Goal: Information Seeking & Learning: Find specific fact

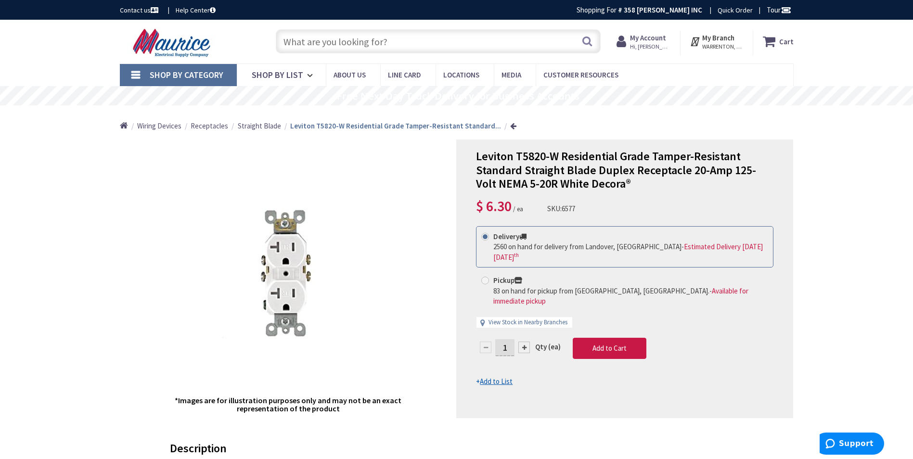
click at [384, 29] on input "text" at bounding box center [438, 41] width 325 height 24
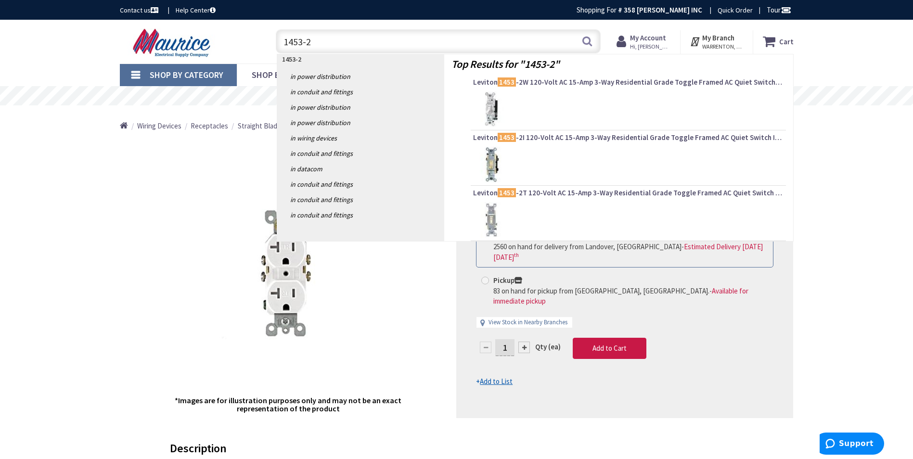
type input "1453-2W"
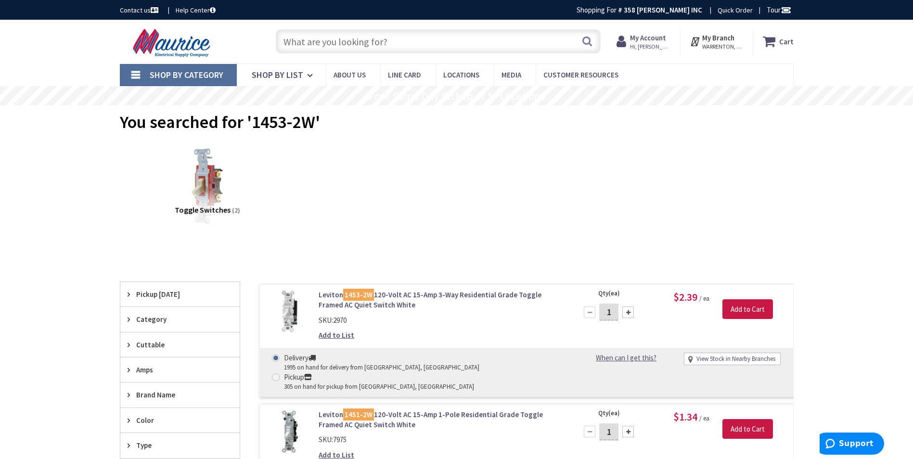
click at [412, 51] on div "Search" at bounding box center [436, 40] width 330 height 31
click at [415, 44] on input "text" at bounding box center [438, 41] width 325 height 24
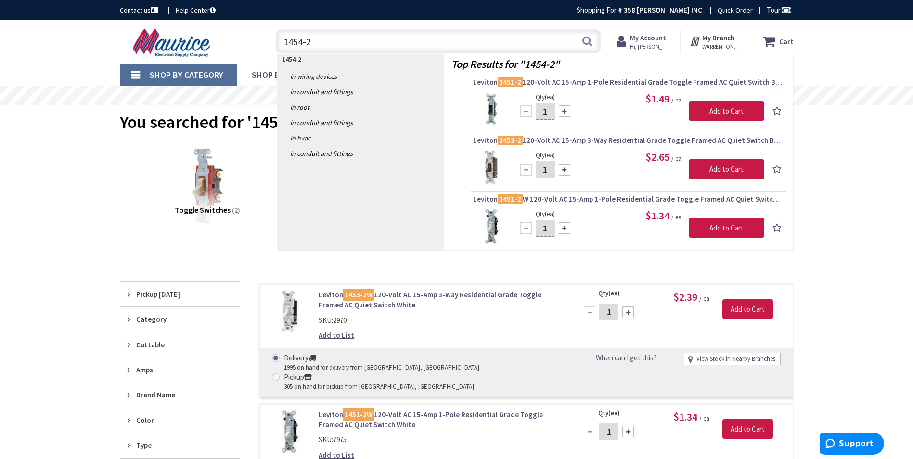
type input "1454-2W"
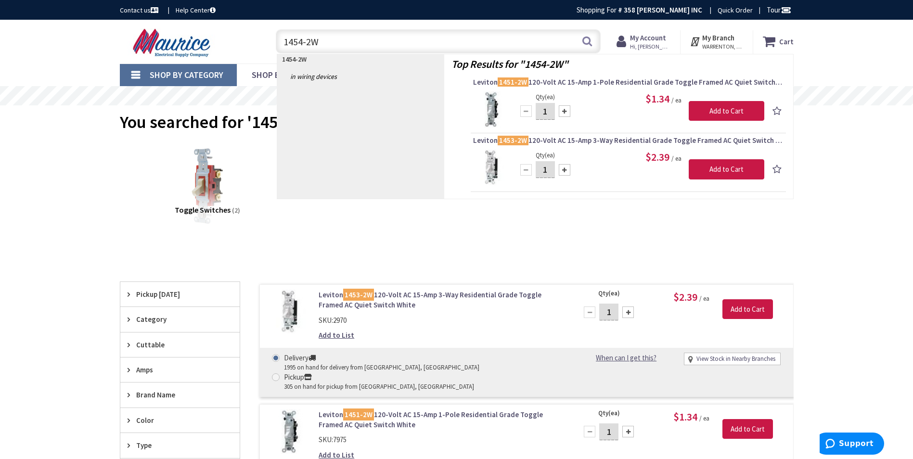
drag, startPoint x: 395, startPoint y: 38, endPoint x: 184, endPoint y: 49, distance: 211.5
click at [184, 49] on div "Toggle Nav 1454-2W 1454-2W Search Cart My Cart Close" at bounding box center [457, 41] width 688 height 32
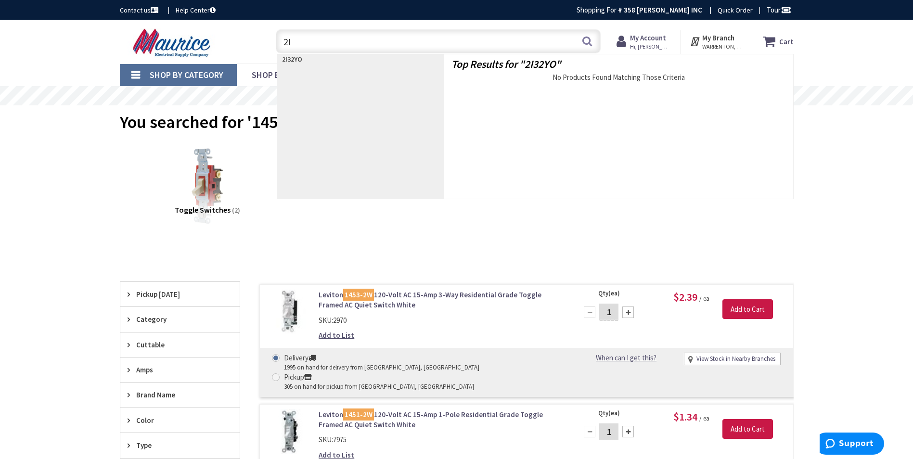
type input "2"
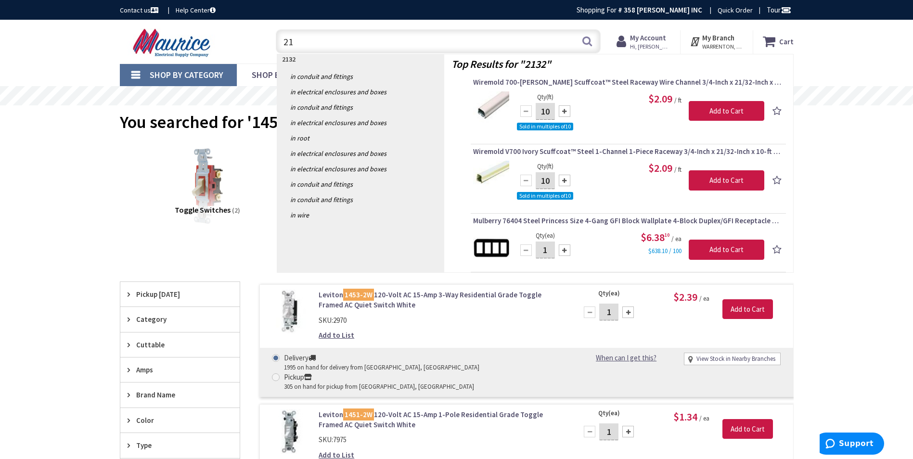
type input "2"
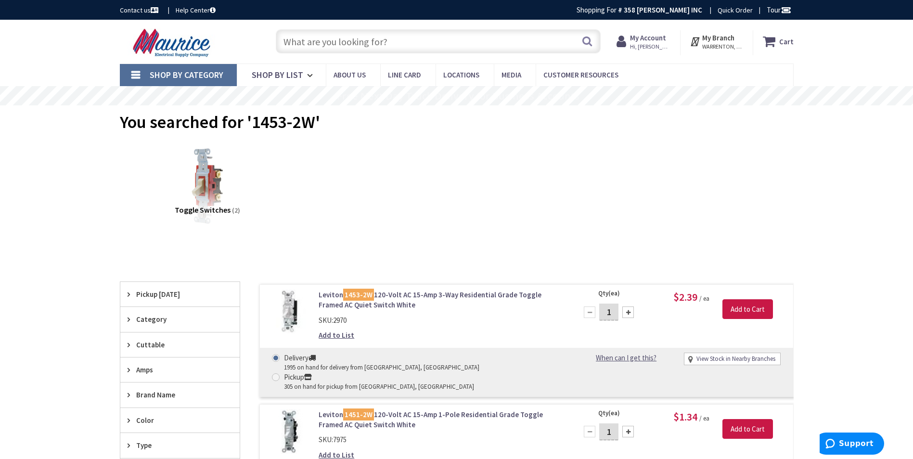
type input "7"
click at [352, 40] on input "text" at bounding box center [438, 41] width 325 height 24
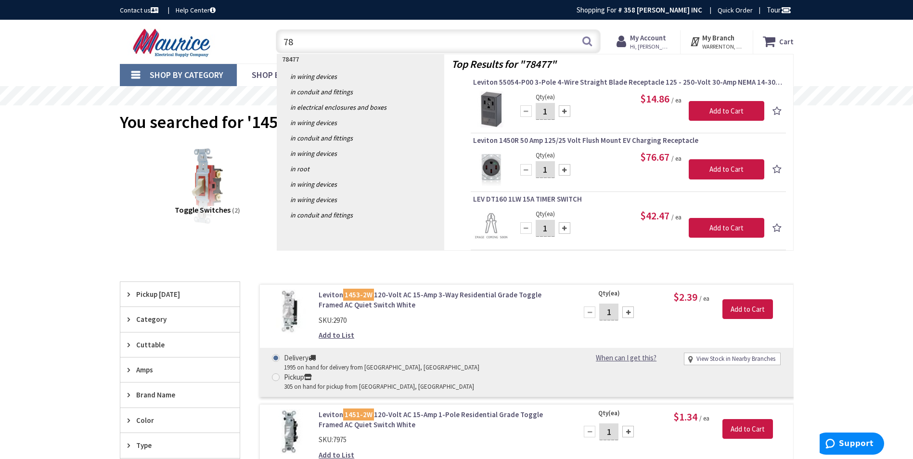
type input "7"
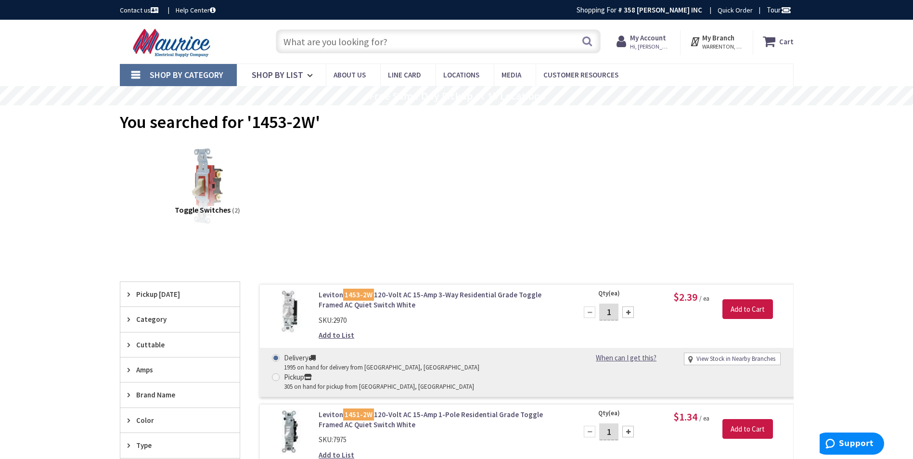
click at [541, 54] on div "Search" at bounding box center [436, 40] width 330 height 31
click at [541, 49] on input "text" at bounding box center [438, 41] width 325 height 24
click at [423, 47] on input "text" at bounding box center [438, 41] width 325 height 24
click at [479, 43] on input "text" at bounding box center [438, 41] width 325 height 24
click at [486, 50] on input "text" at bounding box center [438, 41] width 325 height 24
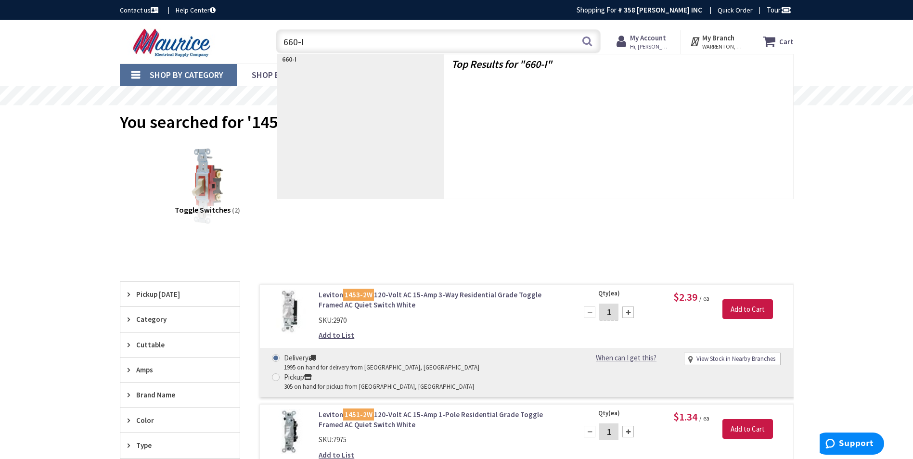
type input "660-IG"
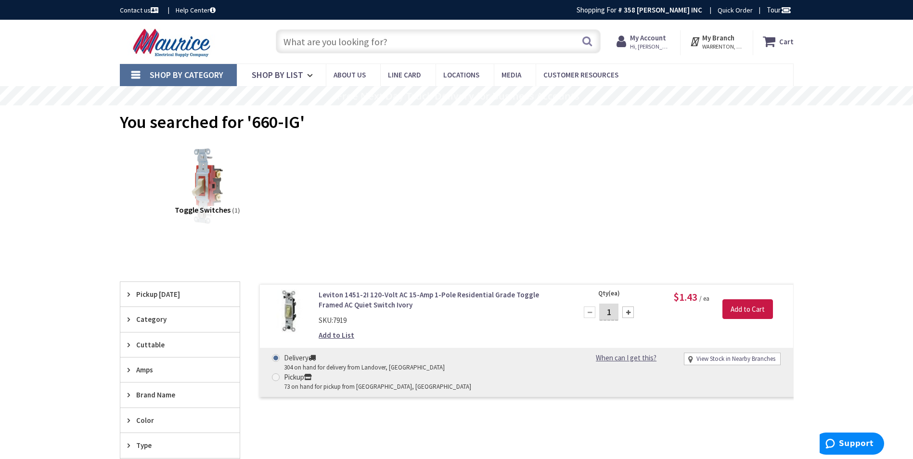
click at [396, 297] on link "Leviton 1451-2I 120-Volt AC 15-Amp 1-Pole Residential Grade Toggle Framed AC Qu…" at bounding box center [440, 300] width 245 height 21
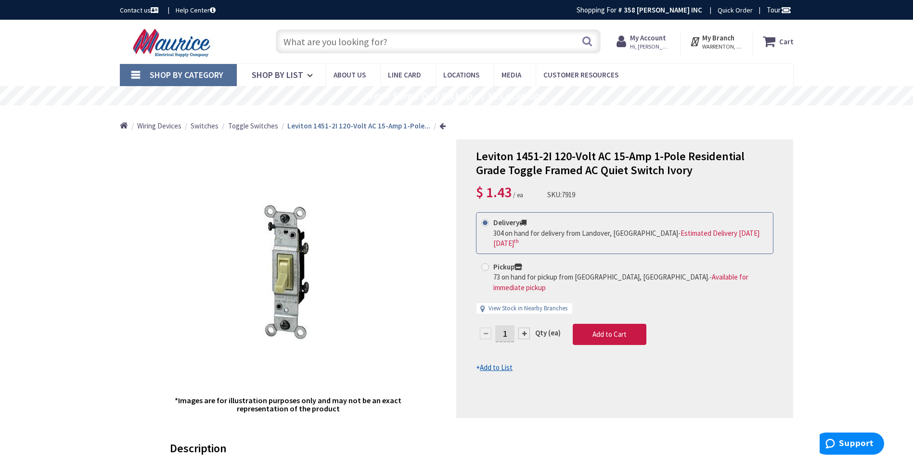
click at [470, 44] on input "text" at bounding box center [438, 41] width 325 height 24
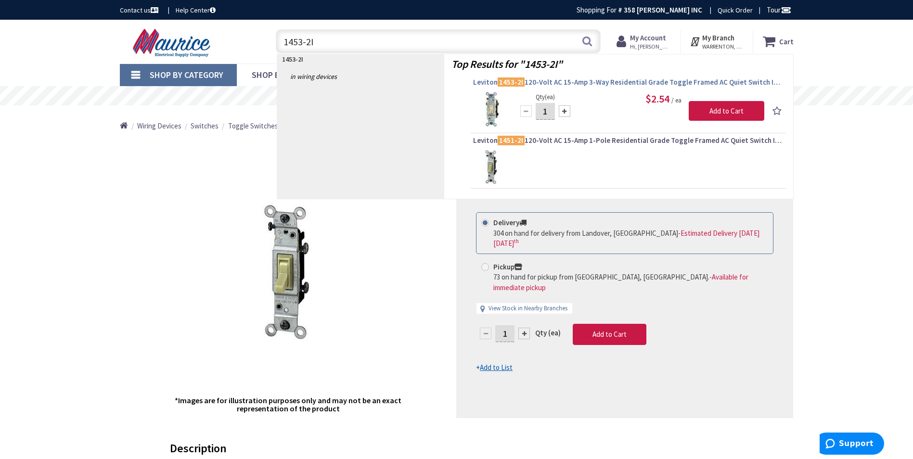
type input "1453-2I"
click at [585, 85] on span "Leviton 1453-2I 120-Volt AC 15-Amp 3-Way Residential Grade Toggle Framed AC Qui…" at bounding box center [628, 82] width 310 height 10
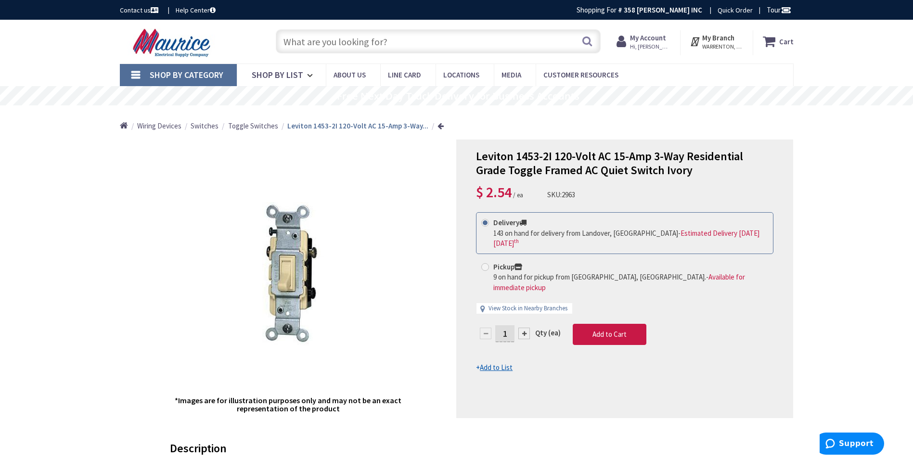
click at [468, 25] on div "Skip to Content Toggle Nav Search Cart My Cart Close" at bounding box center [457, 42] width 722 height 44
click at [467, 35] on input "text" at bounding box center [438, 41] width 325 height 24
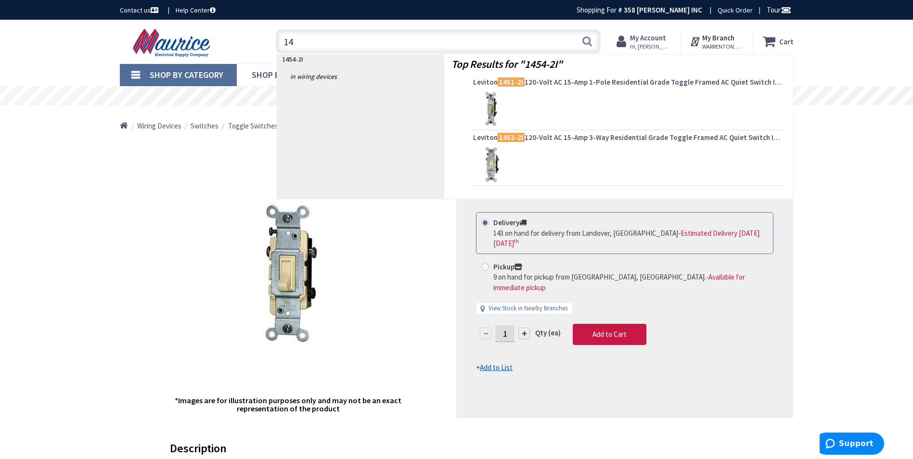
type input "1"
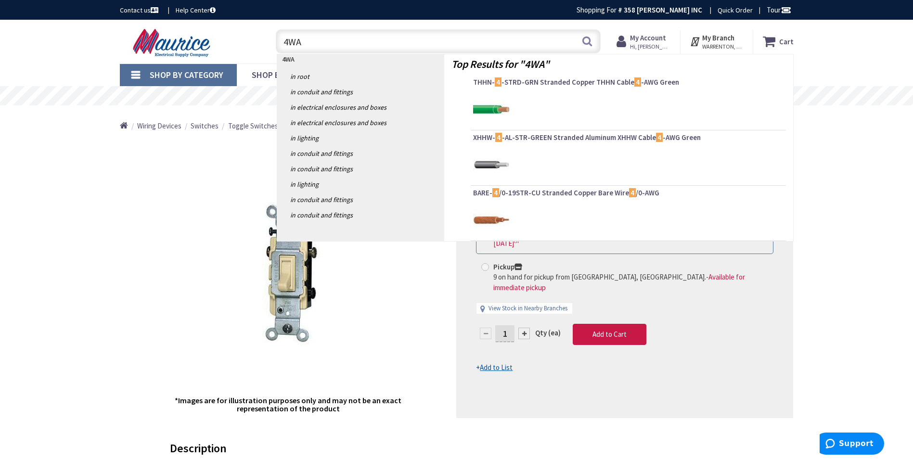
type input "4WAY"
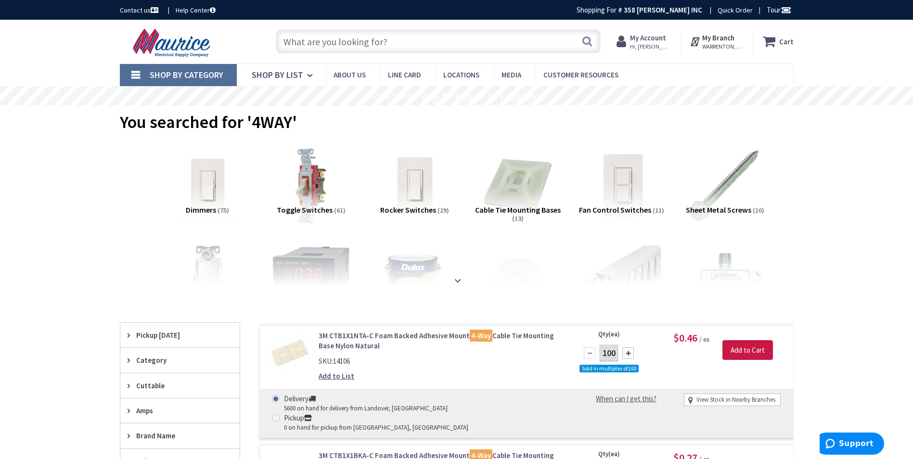
click at [414, 47] on input "text" at bounding box center [438, 41] width 325 height 24
click at [466, 37] on input "text" at bounding box center [438, 41] width 325 height 24
type input "W"
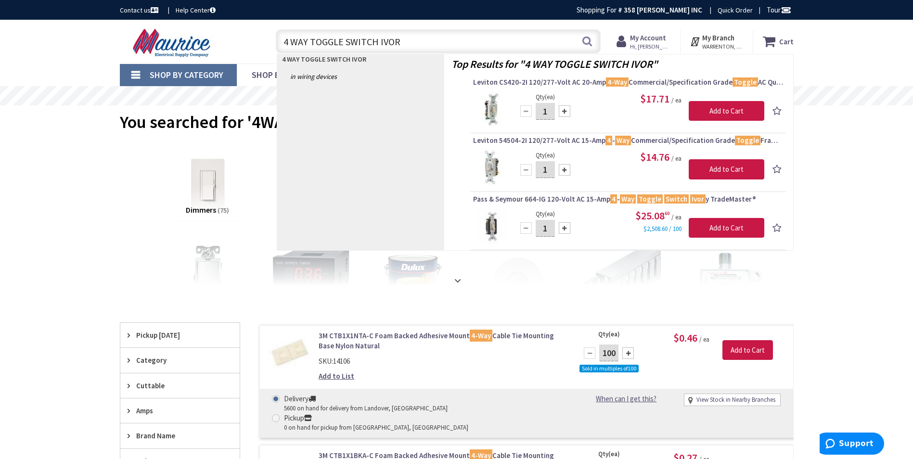
type input "4 WAY TOGGLE SWITCH IVORY"
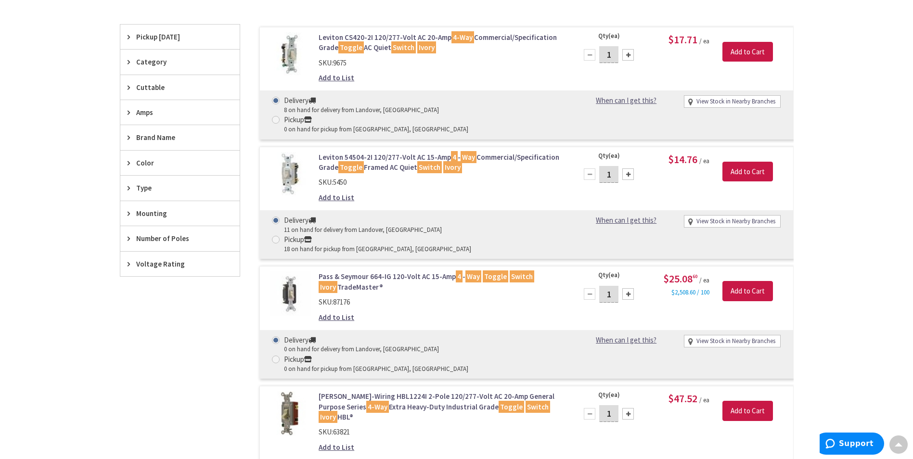
scroll to position [241, 0]
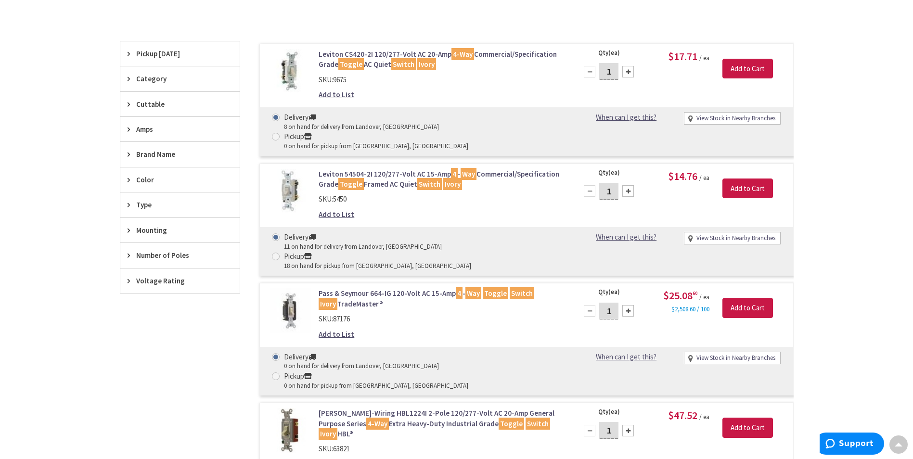
click at [426, 52] on link "Leviton CS420-2I 120/277-Volt AC 20-Amp 4-Way Commercial/Specification Grade To…" at bounding box center [440, 59] width 245 height 21
click at [421, 178] on mark "Switch" at bounding box center [429, 184] width 25 height 12
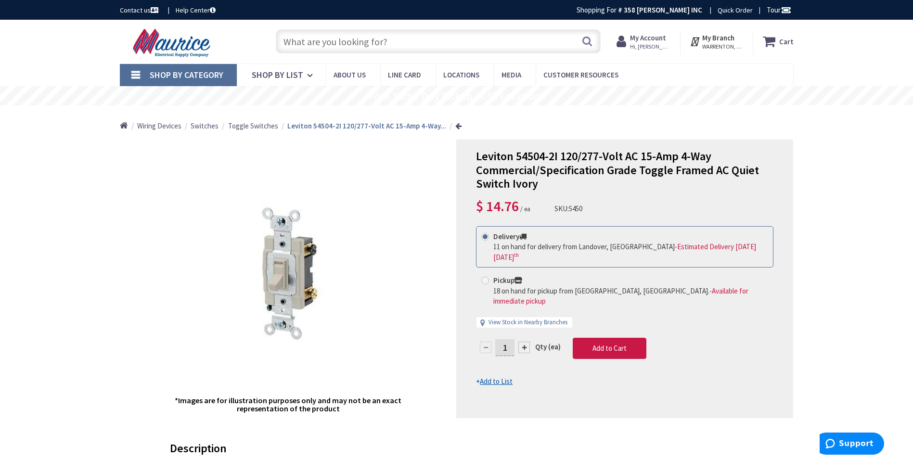
click at [513, 37] on input "text" at bounding box center [438, 41] width 325 height 24
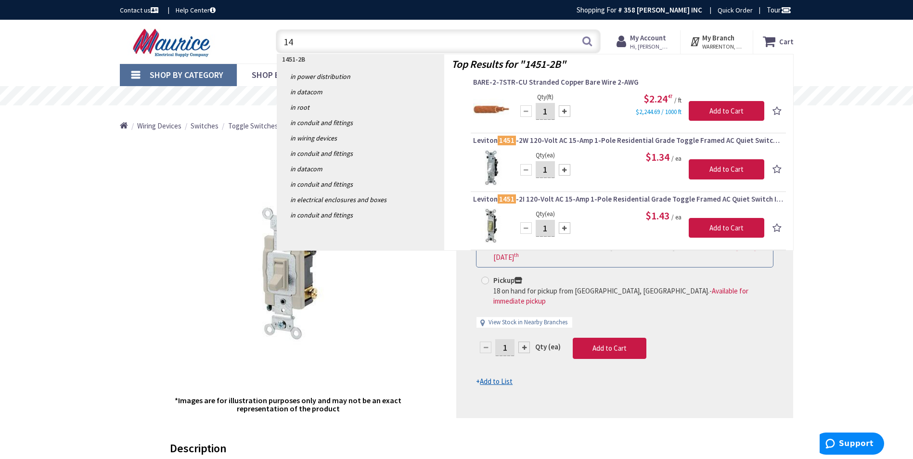
type input "1"
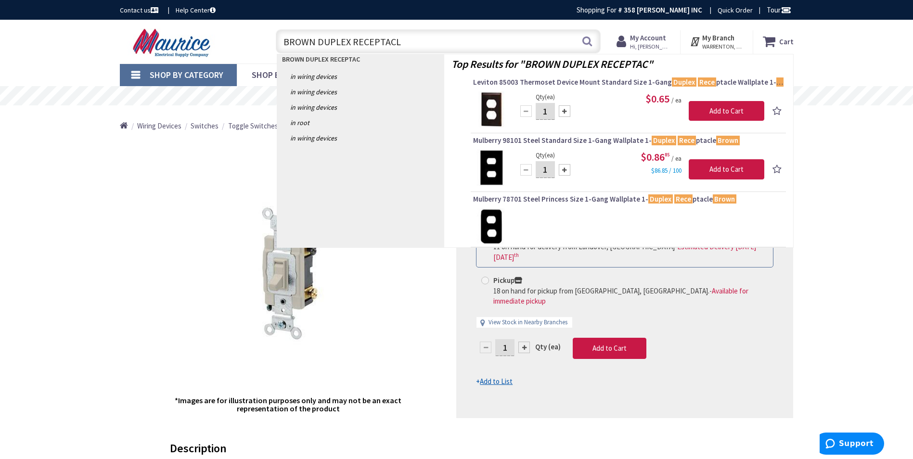
type input "BROWN DUPLEX RECEPTACLE"
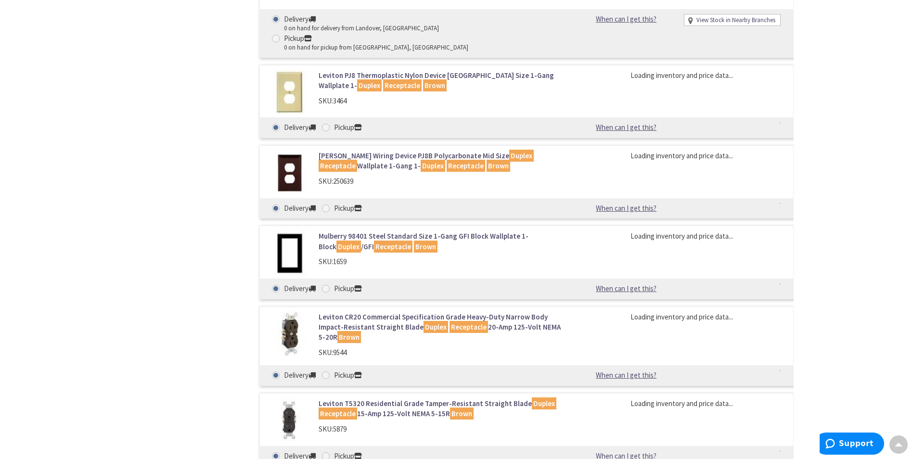
scroll to position [866, 0]
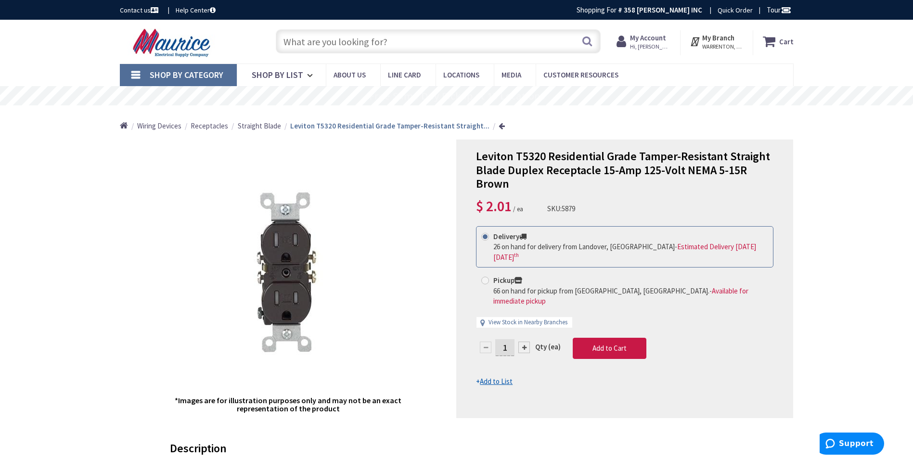
click at [446, 38] on input "text" at bounding box center [438, 41] width 325 height 24
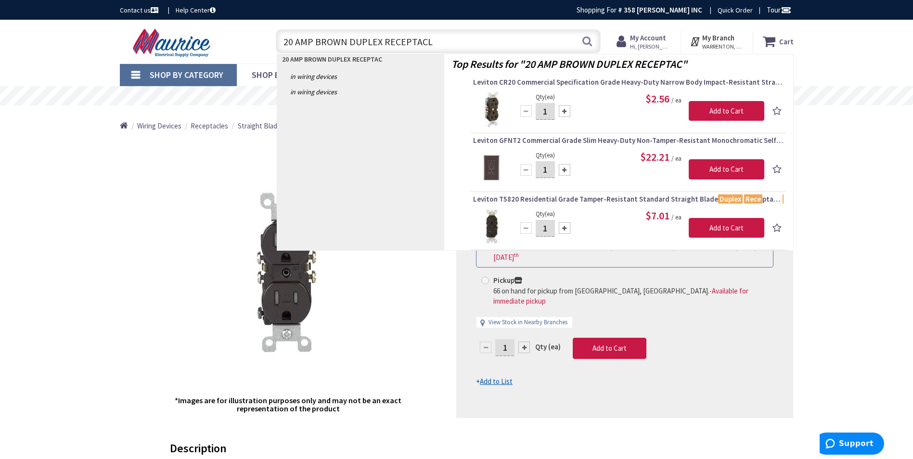
type input "20 AMP BROWN DUPLEX RECEPTACLE"
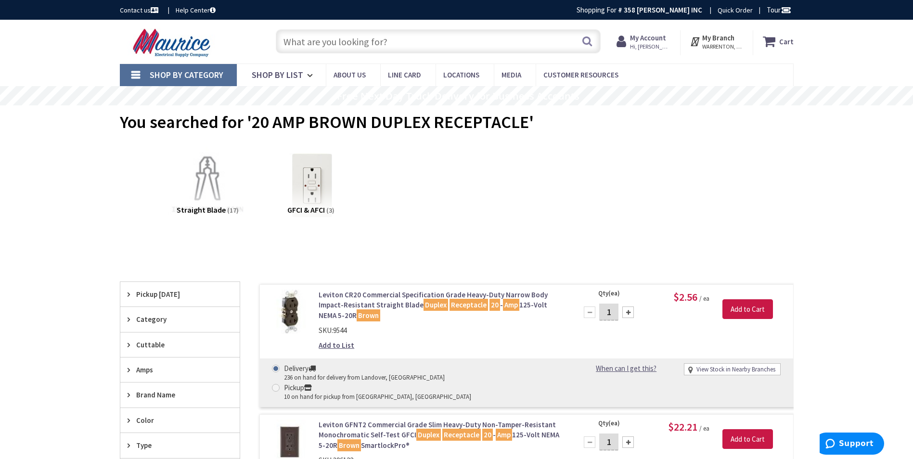
click at [406, 301] on link "Leviton CR20 Commercial Specification Grade Heavy-Duty Narrow Body Impact-Resis…" at bounding box center [440, 305] width 245 height 31
